Goal: Answer question/provide support

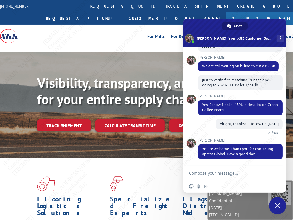
scroll to position [121, 0]
click at [224, 174] on textarea "Compose your message..." at bounding box center [228, 173] width 79 height 5
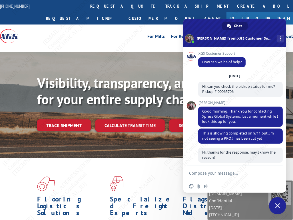
scroll to position [121, 0]
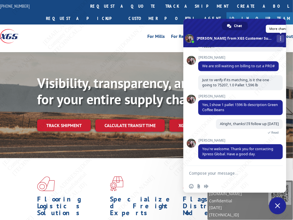
click at [280, 37] on span "More channels" at bounding box center [280, 39] width 1 height 4
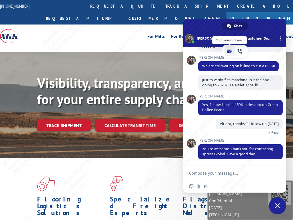
click at [229, 52] on span "email" at bounding box center [229, 51] width 5 height 5
click at [219, 171] on textarea "Compose your message..." at bounding box center [228, 173] width 79 height 5
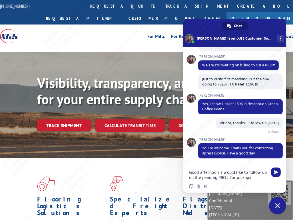
paste textarea "00065706"
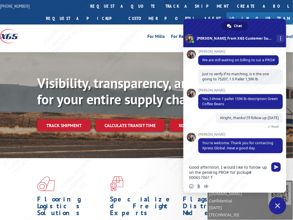
type textarea "Good afternoon, I would like to follow up on the pending PRO# for pickup# 00065…"
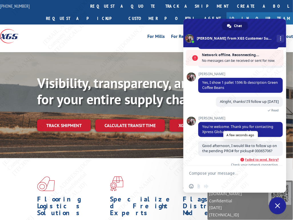
scroll to position [176, 0]
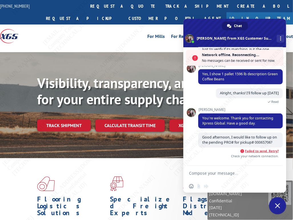
click at [260, 151] on span "Failed to send. Retry?" at bounding box center [262, 151] width 34 height 4
click at [268, 150] on span "Failed to send. Retry?" at bounding box center [262, 151] width 34 height 4
click at [266, 153] on span "Failed to send. Retry? Check your network connection." at bounding box center [238, 154] width 80 height 12
click at [269, 151] on span "Failed to send. Retry?" at bounding box center [262, 151] width 34 height 4
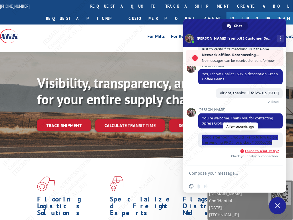
copy span "Good afternoon, I would like to follow up on the pending PRO# for pickup# 00065…"
drag, startPoint x: 203, startPoint y: 132, endPoint x: 225, endPoint y: 143, distance: 24.5
click at [225, 143] on span "Good afternoon, I would like to follow up on the pending PRO# for pickup# 00065…" at bounding box center [240, 140] width 84 height 15
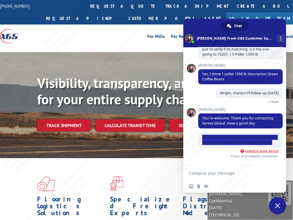
scroll to position [157, 0]
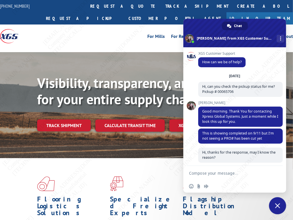
scroll to position [121, 0]
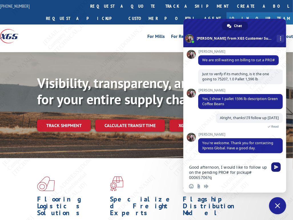
type textarea "Good afternoon, I would like to follow up on the pending PRO# for pickup# 00065…"
click at [277, 168] on span "Send" at bounding box center [276, 167] width 4 height 4
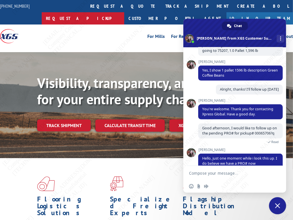
scroll to position [171, 0]
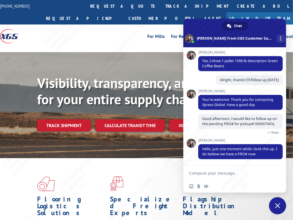
click at [219, 174] on textarea "Compose your message..." at bounding box center [228, 173] width 79 height 5
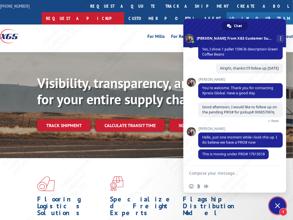
scroll to position [183, 0]
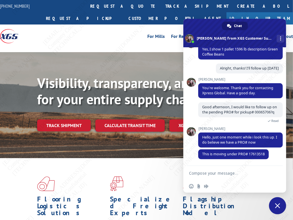
click at [217, 172] on textarea "Compose your message..." at bounding box center [228, 173] width 79 height 5
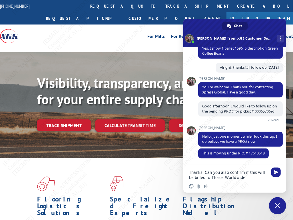
type textarea "Thanks! Can you also confirm if this will be billed to Tforce Worldwide?"
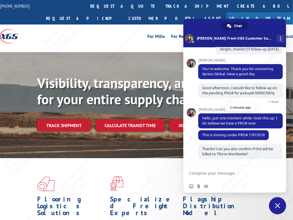
scroll to position [203, 0]
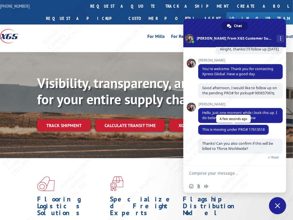
drag, startPoint x: 198, startPoint y: 129, endPoint x: 203, endPoint y: 129, distance: 4.6
click at [201, 129] on span "This is moving under PRO# 17613518" at bounding box center [233, 130] width 71 height 10
copy span "This is moving under PRO# 17613518"
drag, startPoint x: 202, startPoint y: 129, endPoint x: 268, endPoint y: 129, distance: 66.5
click at [268, 129] on span "This is moving under PRO# 17613518" at bounding box center [233, 130] width 71 height 10
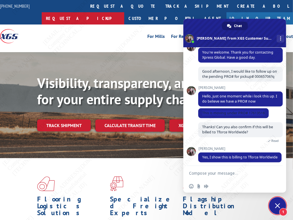
scroll to position [228, 0]
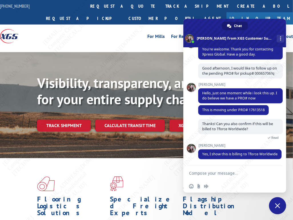
click at [218, 174] on textarea "Compose your message..." at bounding box center [228, 173] width 79 height 5
type textarea "Thanks! I appreciate your help Nicole."
click at [273, 173] on span "Send" at bounding box center [275, 173] width 9 height 9
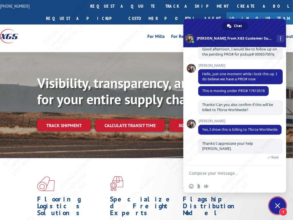
scroll to position [249, 0]
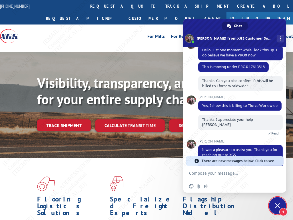
click at [124, 48] on div at bounding box center [146, 50] width 293 height 4
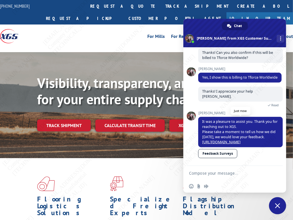
scroll to position [301, 0]
click at [220, 141] on link "https://survey.hsforms.com/1Olv78hkERumUKuxdEkVvsw5ebhc" at bounding box center [221, 142] width 38 height 5
click at [212, 174] on textarea "Compose your message..." at bounding box center [228, 173] width 79 height 5
type textarea "sure thanks!"
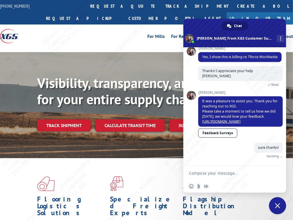
scroll to position [315, 0]
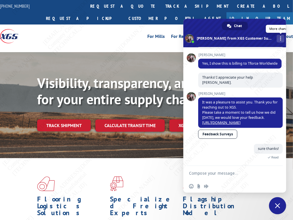
click at [277, 40] on div "More channels" at bounding box center [281, 39] width 8 height 8
click at [116, 68] on div "Visibility, transparency, and control for your entire supply chain. Track shipm…" at bounding box center [146, 110] width 293 height 117
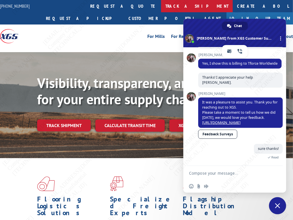
click at [161, 9] on link "track a shipment" at bounding box center [197, 6] width 72 height 12
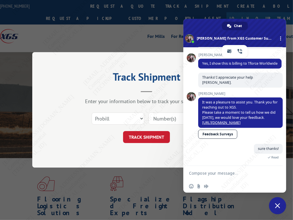
click at [162, 118] on input at bounding box center [174, 119] width 53 height 12
paste input "17613518"
type input "17613518"
click at [150, 137] on button "TRACK SHIPMENT" at bounding box center [146, 138] width 47 height 12
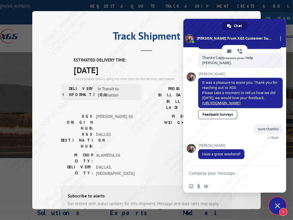
scroll to position [335, 0]
click at [277, 204] on span "Close chat" at bounding box center [277, 206] width 5 height 5
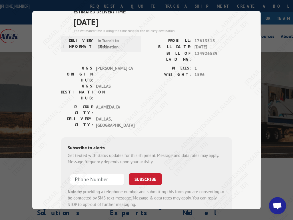
scroll to position [54, 0]
